Goal: Information Seeking & Learning: Learn about a topic

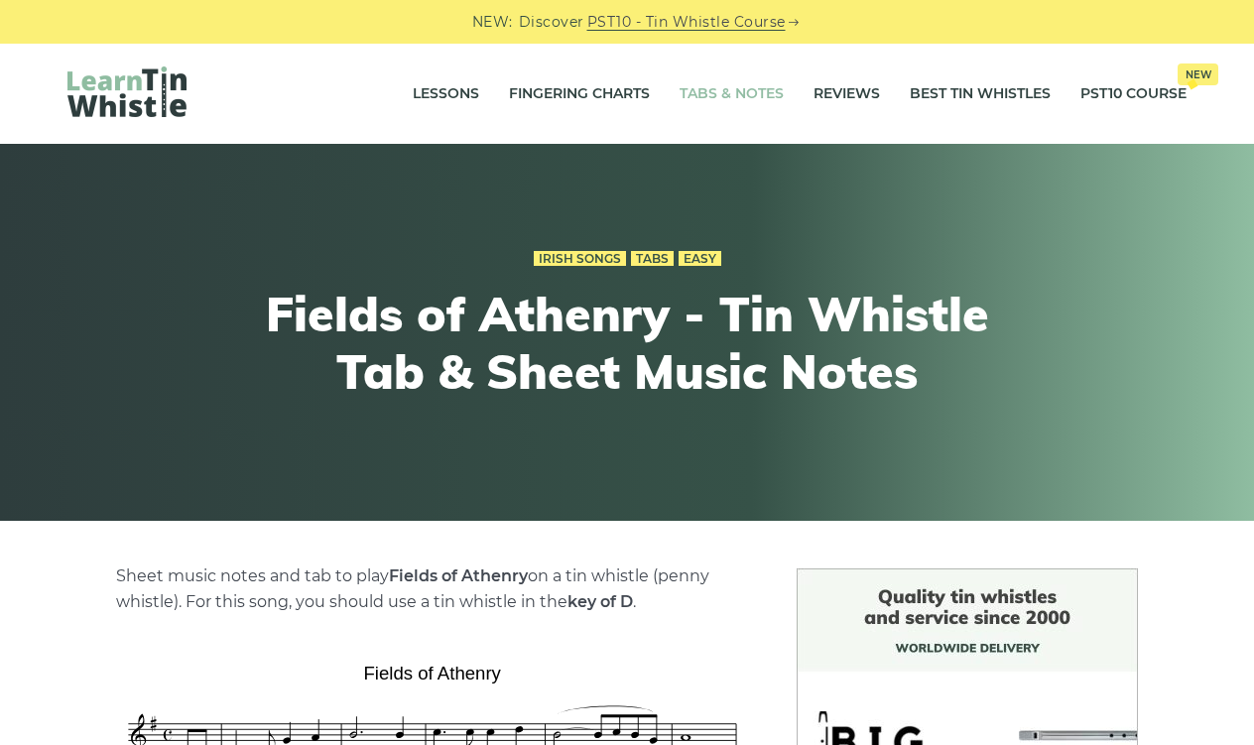
click at [710, 92] on link "Tabs & Notes" at bounding box center [731, 94] width 104 height 50
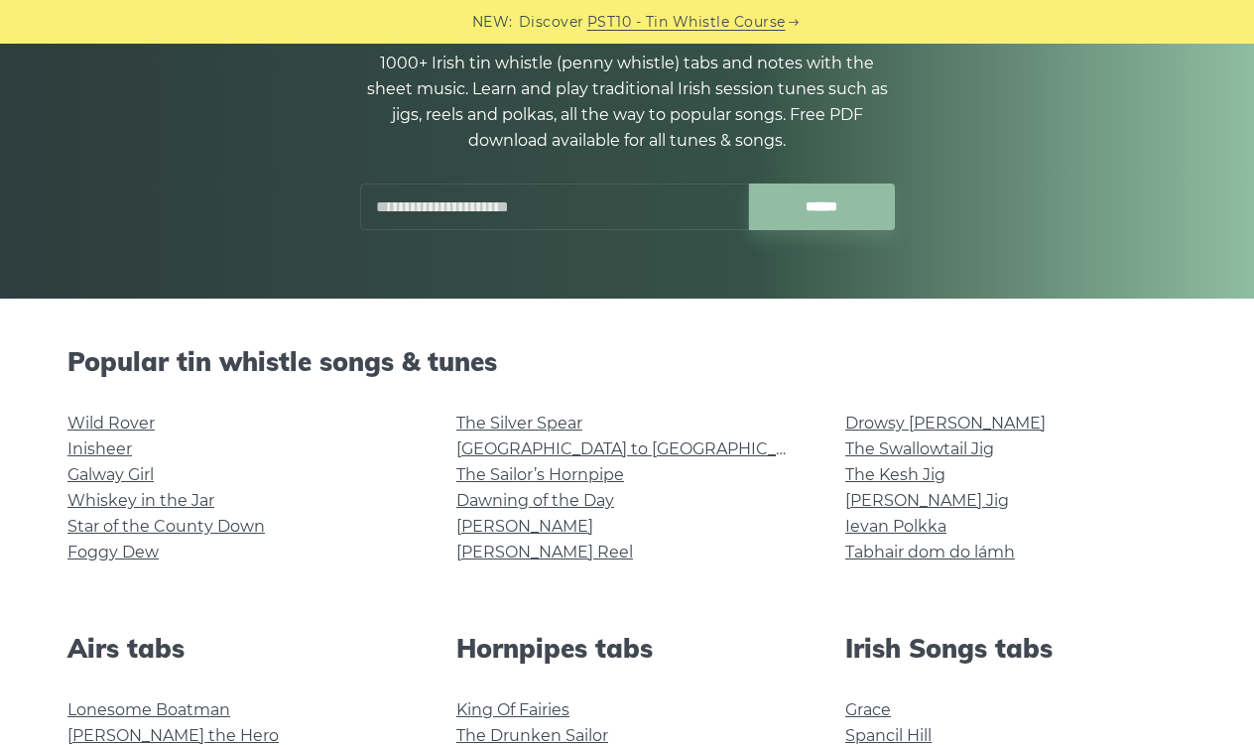
scroll to position [224, 0]
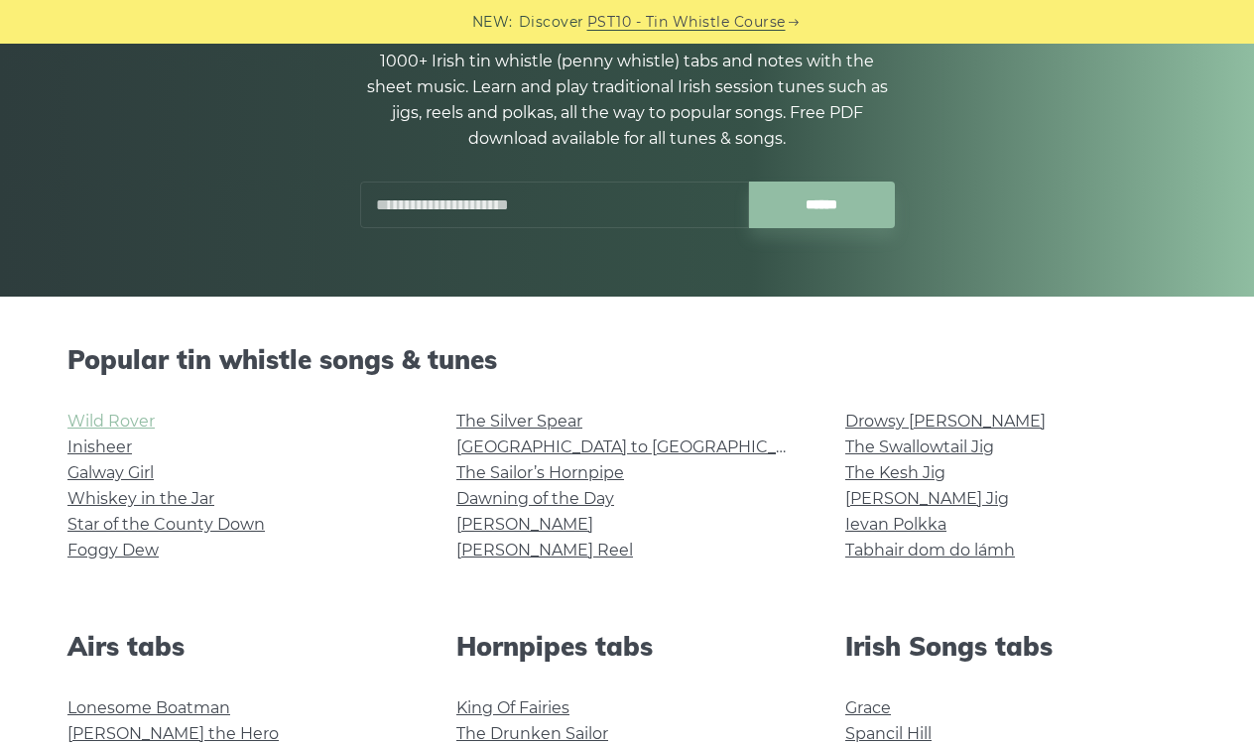
click at [130, 425] on link "Wild Rover" at bounding box center [110, 421] width 87 height 19
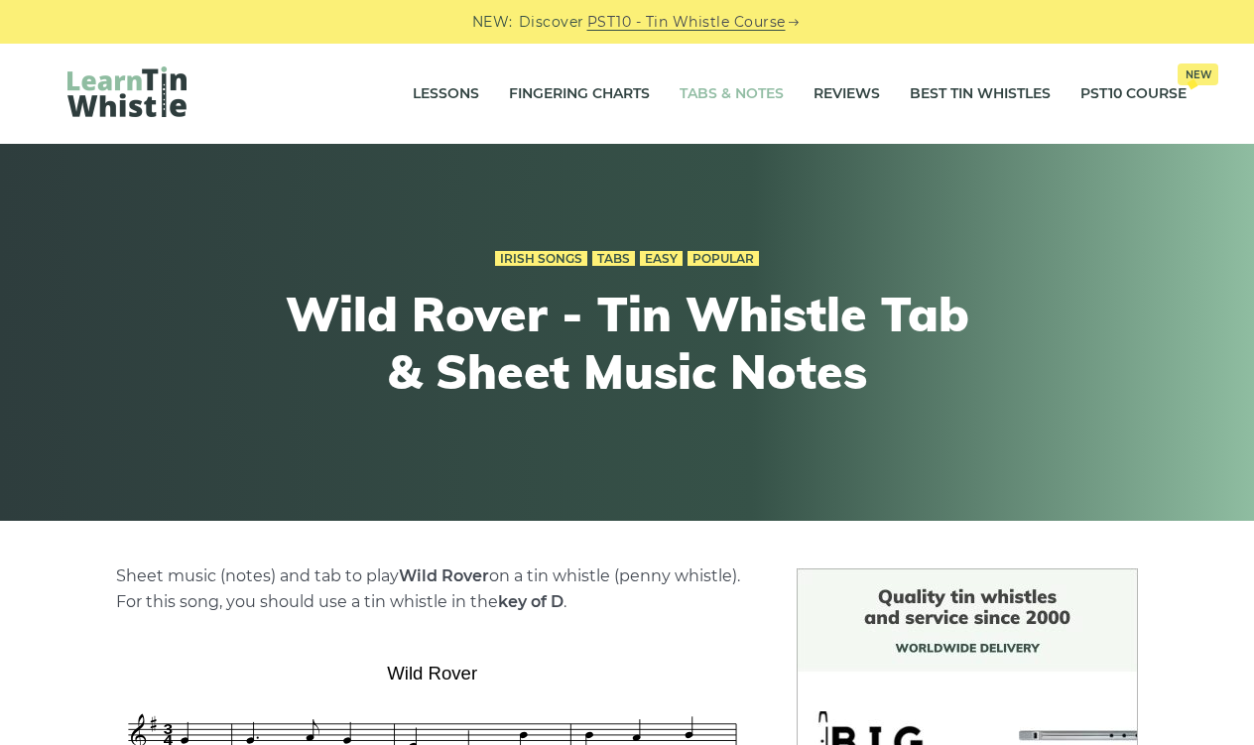
click at [721, 95] on link "Tabs & Notes" at bounding box center [731, 94] width 104 height 50
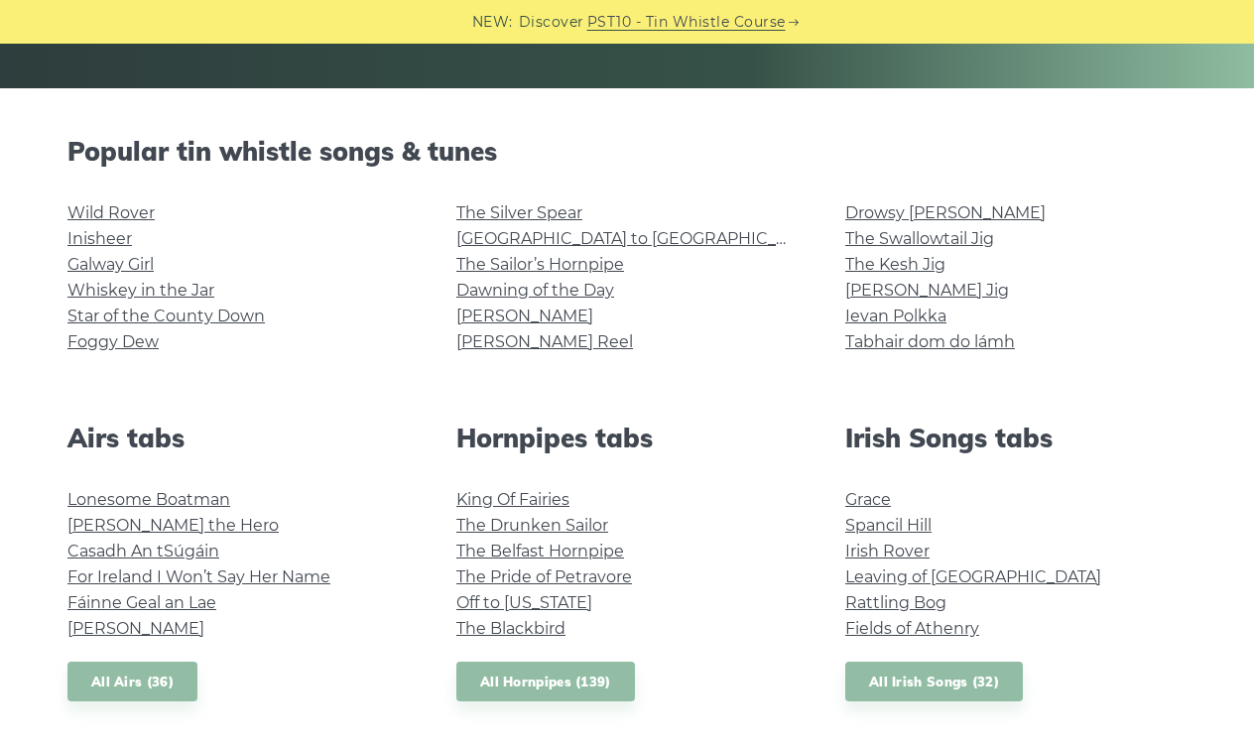
scroll to position [435, 0]
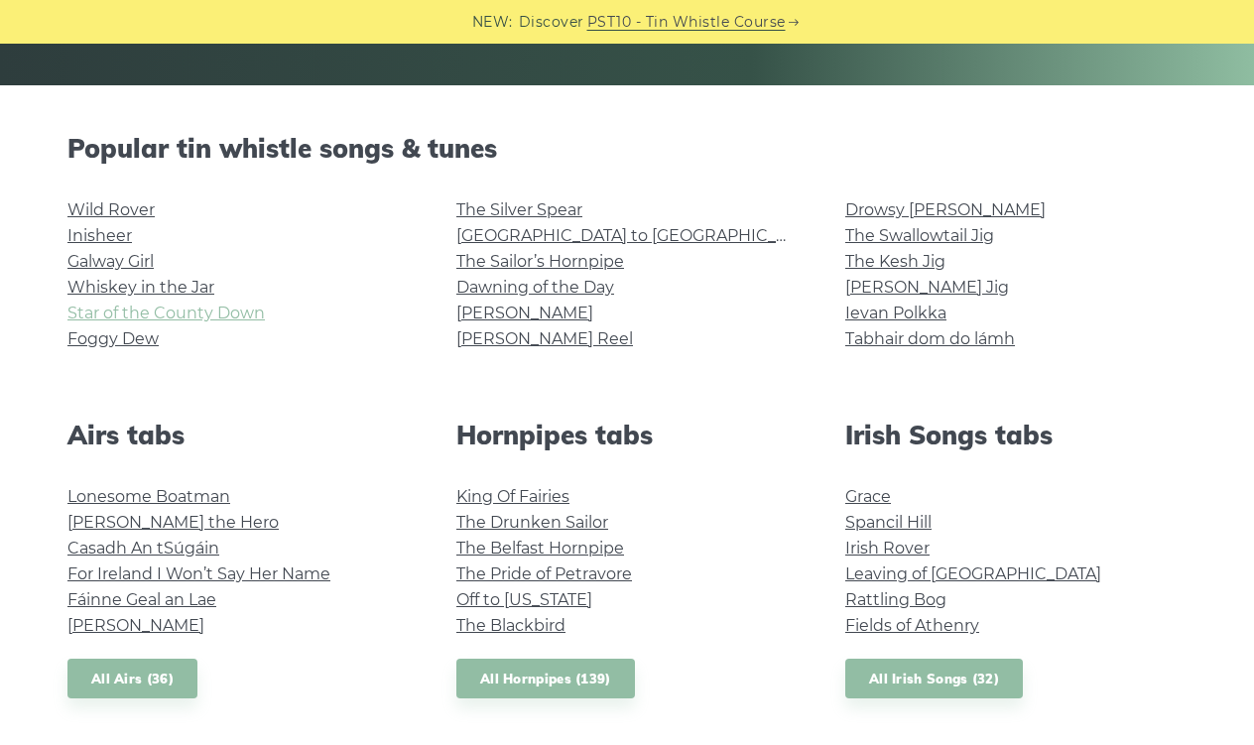
click at [226, 315] on link "Star of the County Down" at bounding box center [165, 313] width 197 height 19
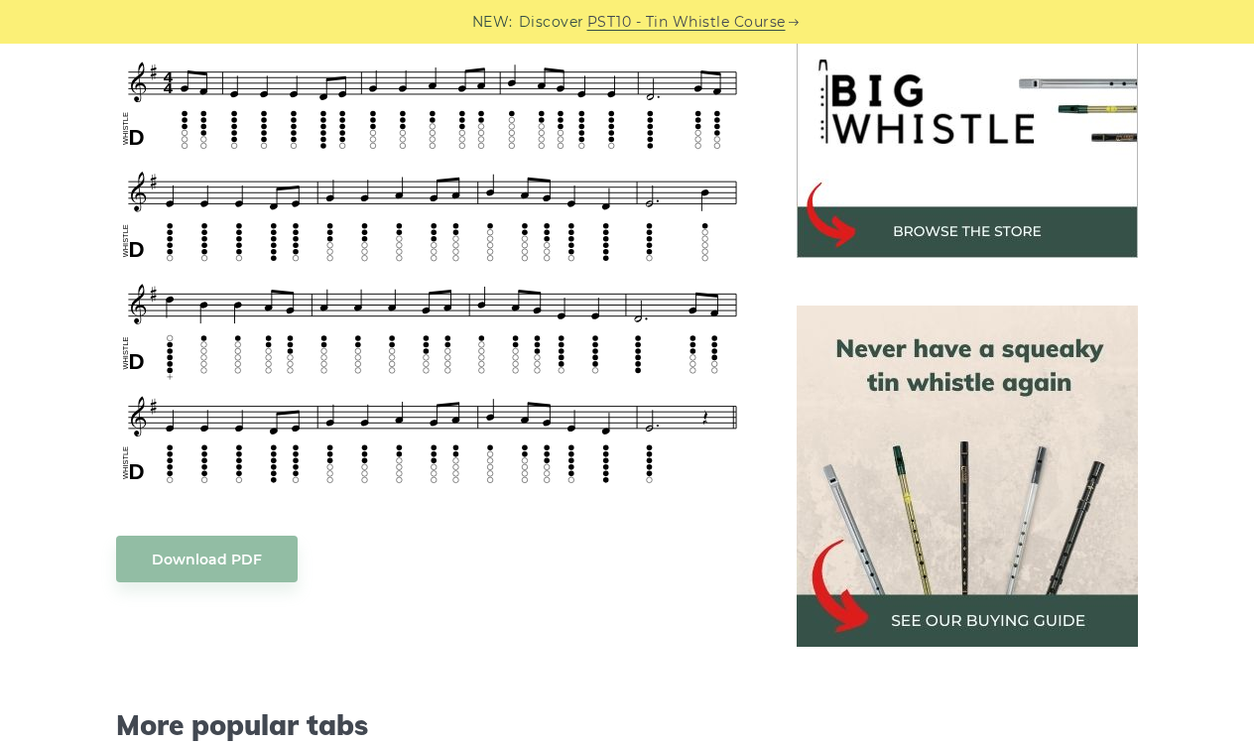
scroll to position [655, 0]
